Goal: Information Seeking & Learning: Find specific fact

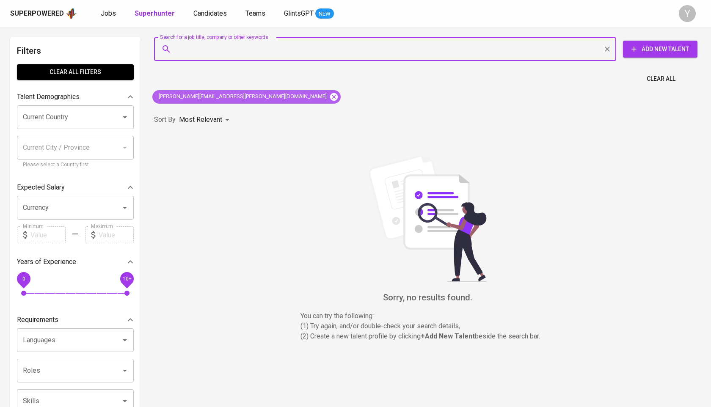
click at [330, 100] on icon at bounding box center [334, 97] width 8 height 8
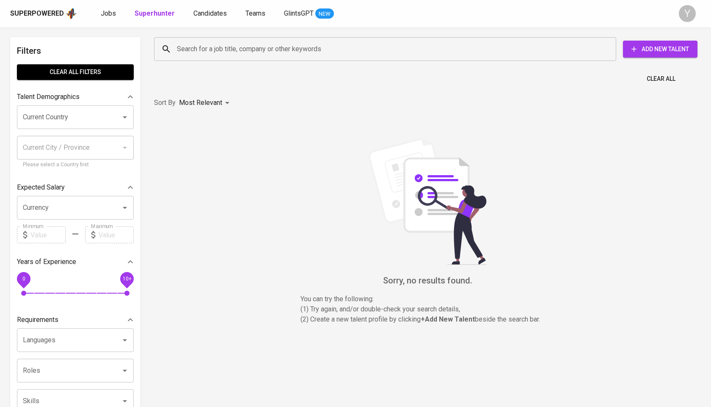
click at [231, 52] on input "Search for a job title, company or other keywords" at bounding box center [387, 49] width 425 height 16
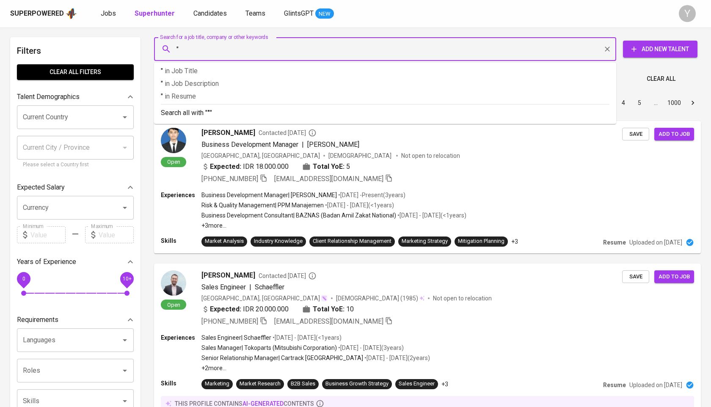
paste input "[PERSON_NAME]"
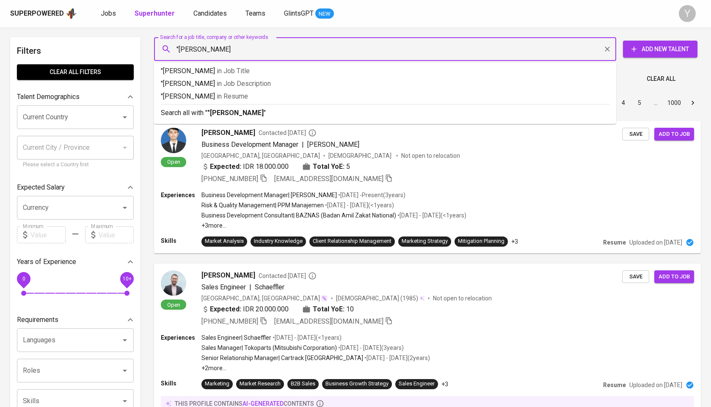
type input ""[PERSON_NAME]""
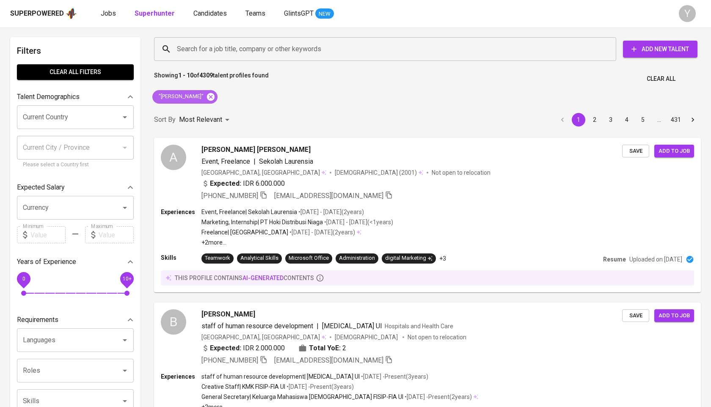
click at [207, 94] on icon at bounding box center [211, 97] width 8 height 8
click at [214, 44] on input "Search for a job title, company or other keywords" at bounding box center [387, 49] width 425 height 16
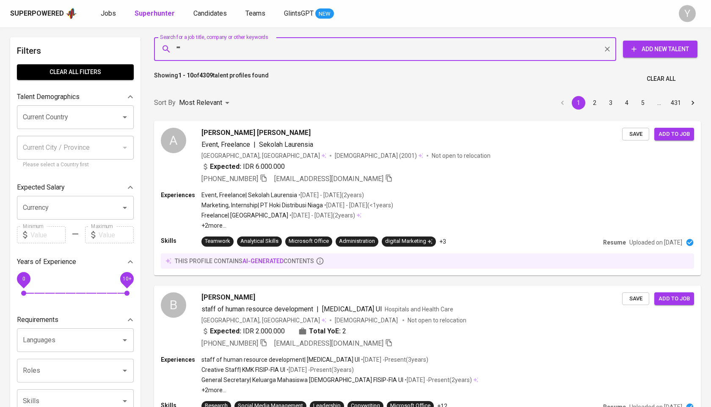
paste input "Ivan Alvian"
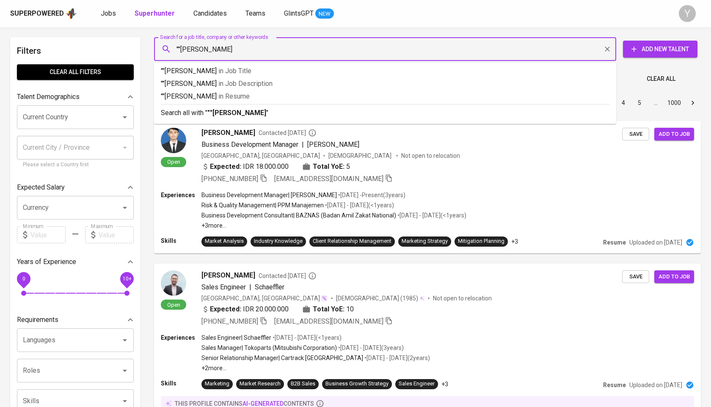
click at [178, 52] on input """Ivan Alvian" at bounding box center [387, 49] width 425 height 16
click at [222, 52] on input ""Ivan Alvian" at bounding box center [387, 49] width 425 height 16
type input ""[PERSON_NAME]""
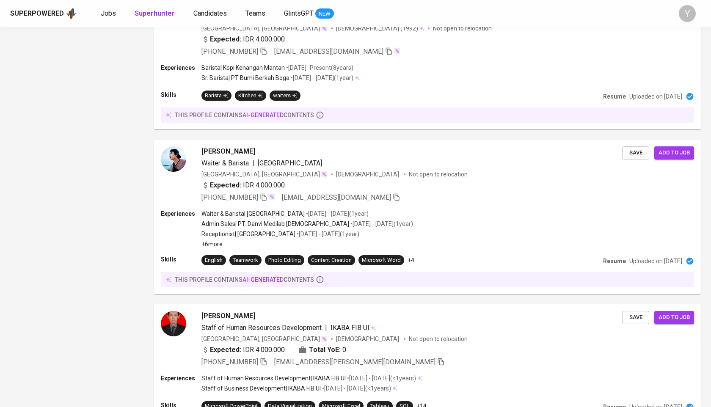
scroll to position [1248, 0]
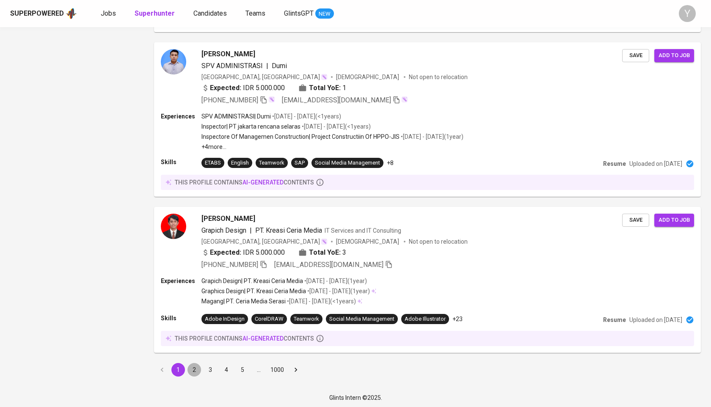
click at [194, 369] on button "2" at bounding box center [194, 370] width 14 height 14
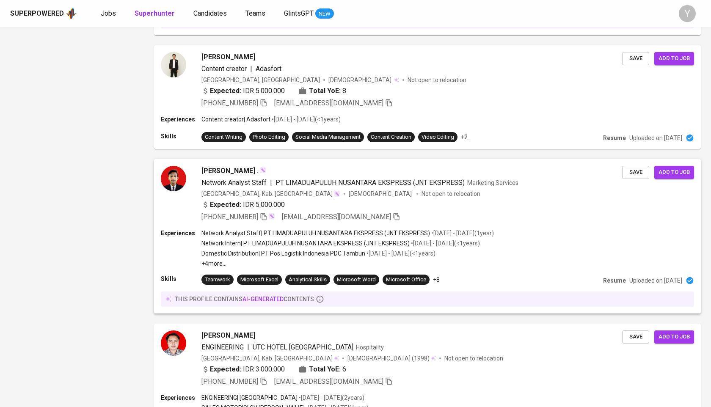
scroll to position [1273, 0]
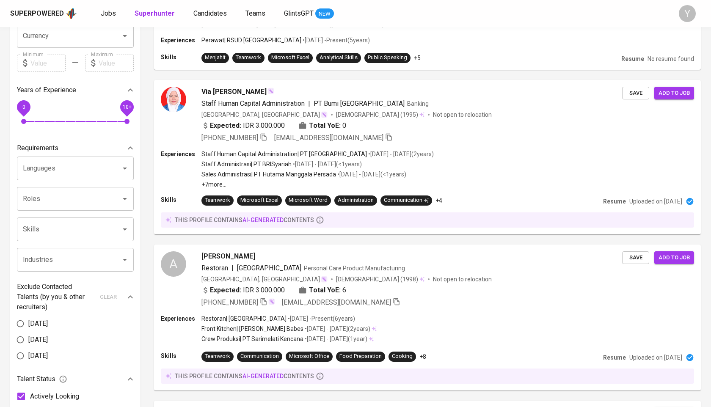
scroll to position [15, 0]
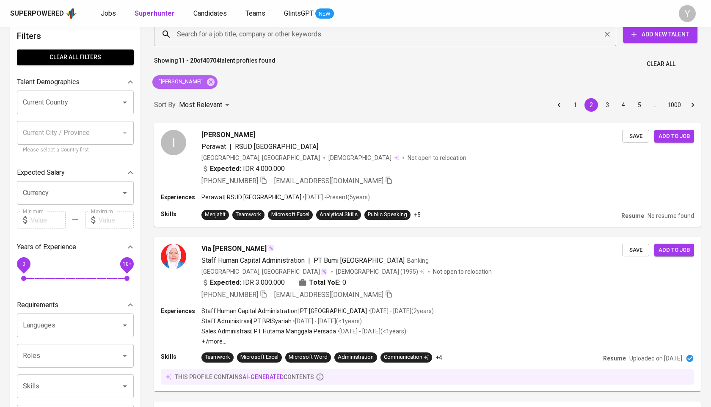
drag, startPoint x: 195, startPoint y: 79, endPoint x: 210, endPoint y: 38, distance: 43.9
click at [207, 79] on icon at bounding box center [211, 82] width 8 height 8
click at [210, 38] on input "Search for a job title, company or other keywords" at bounding box center [387, 34] width 425 height 16
paste input "[EMAIL_ADDRESS][DOMAIN_NAME]"
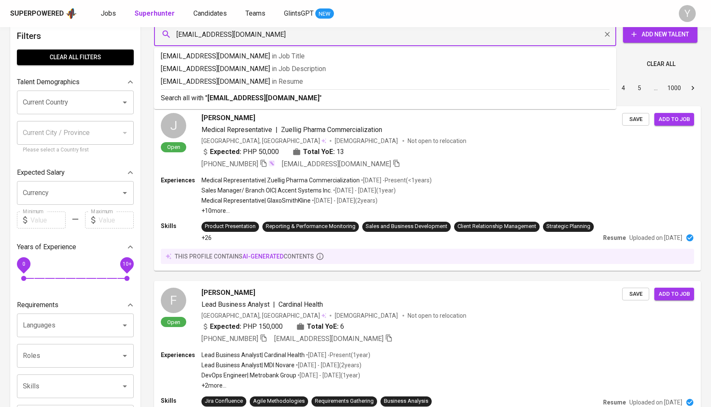
type input "[EMAIL_ADDRESS][DOMAIN_NAME]"
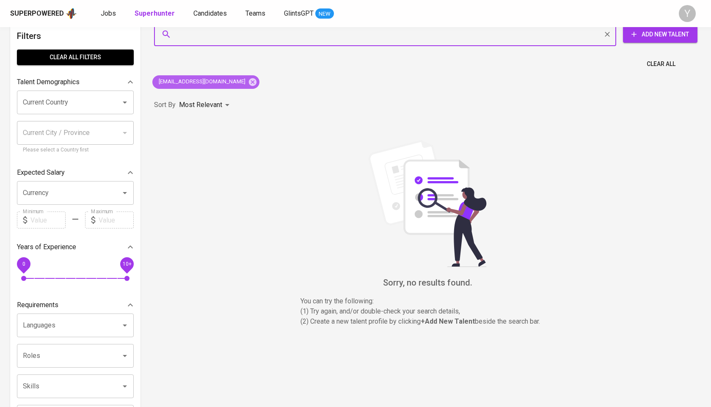
click at [248, 84] on icon at bounding box center [252, 81] width 9 height 9
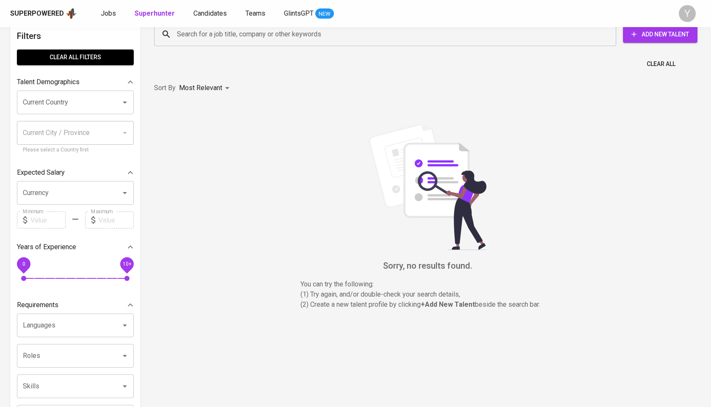
click at [229, 35] on input "Search for a job title, company or other keywords" at bounding box center [387, 34] width 425 height 16
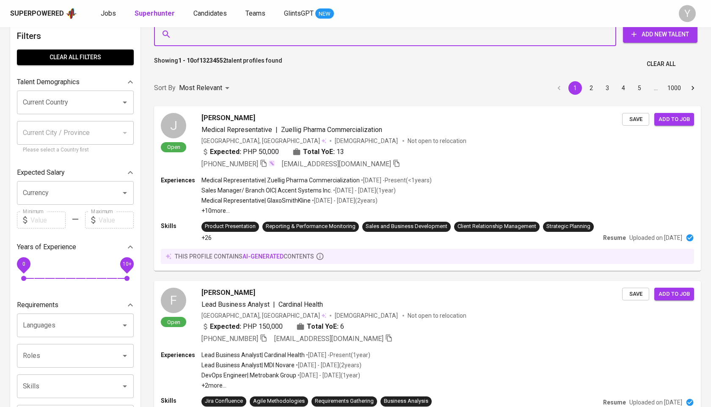
paste input "[EMAIL_ADDRESS][DOMAIN_NAME]"
type input "[EMAIL_ADDRESS][DOMAIN_NAME]"
